Goal: Check status: Check status

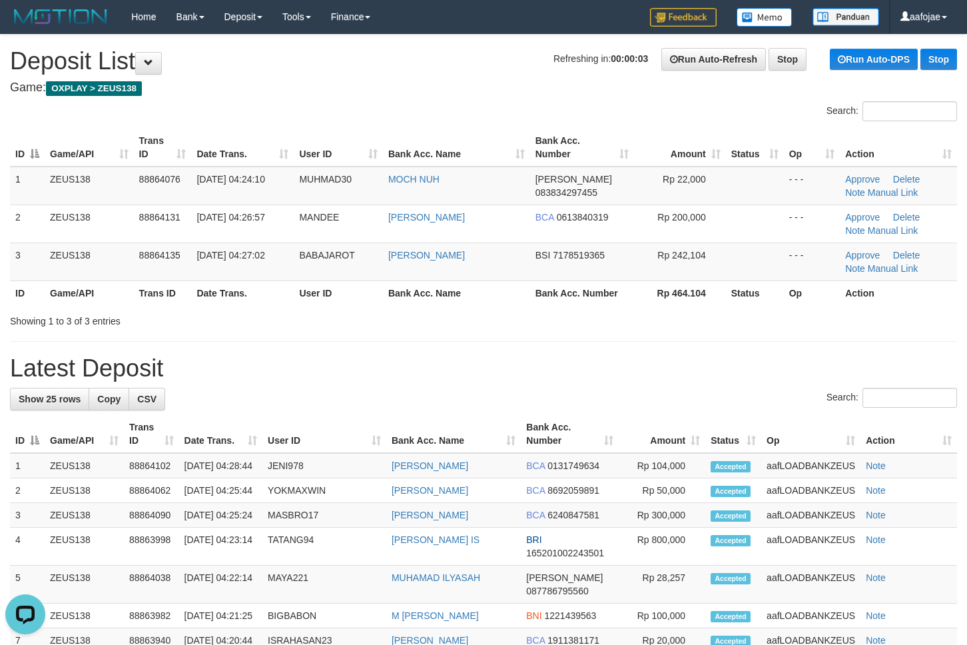
click at [446, 100] on div "**********" at bounding box center [483, 657] width 967 height 1244
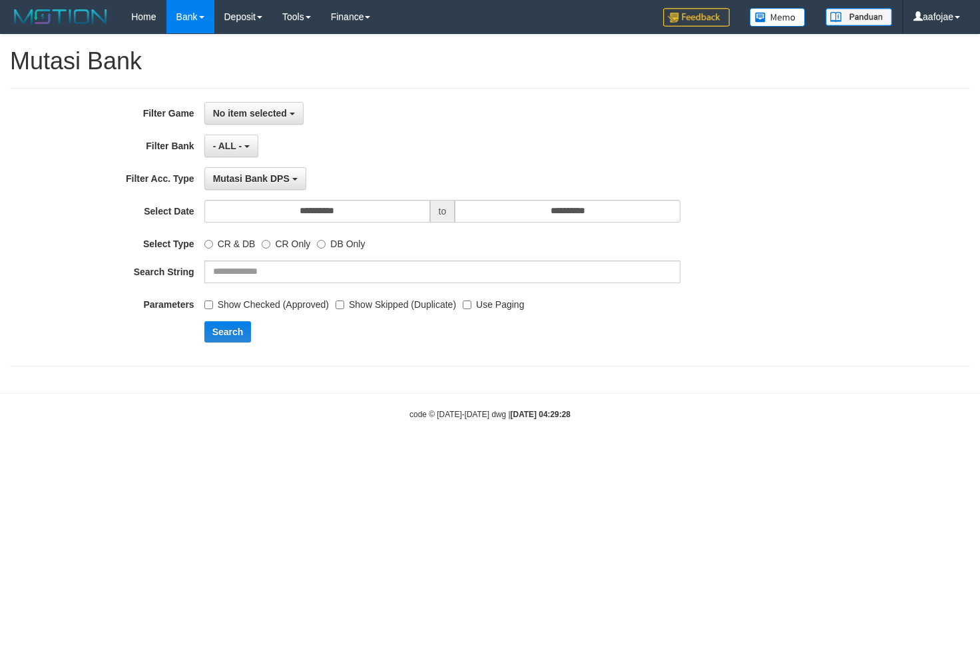
select select
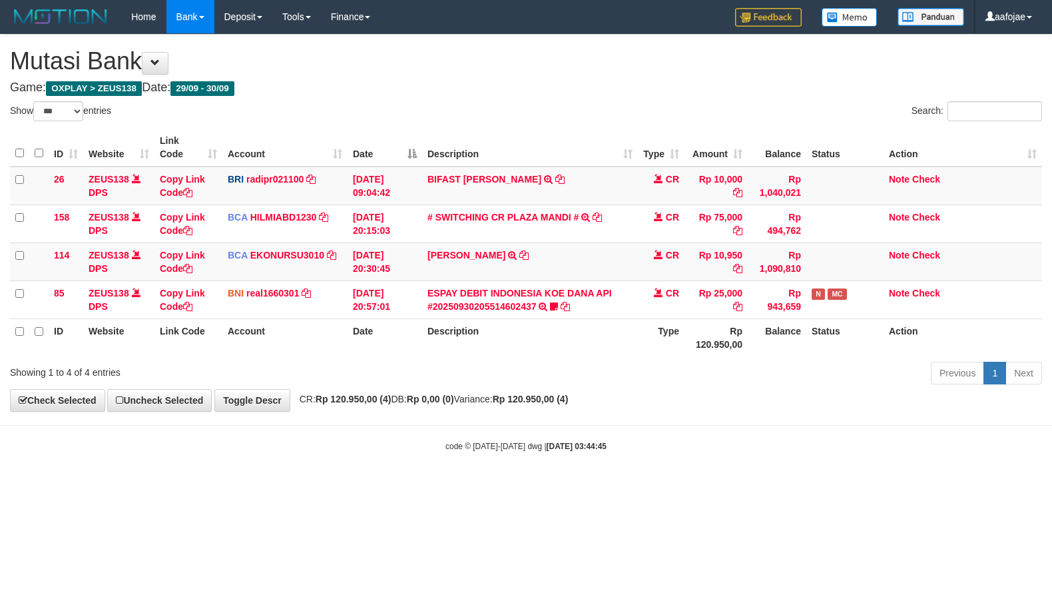
select select "***"
